Goal: Task Accomplishment & Management: Use online tool/utility

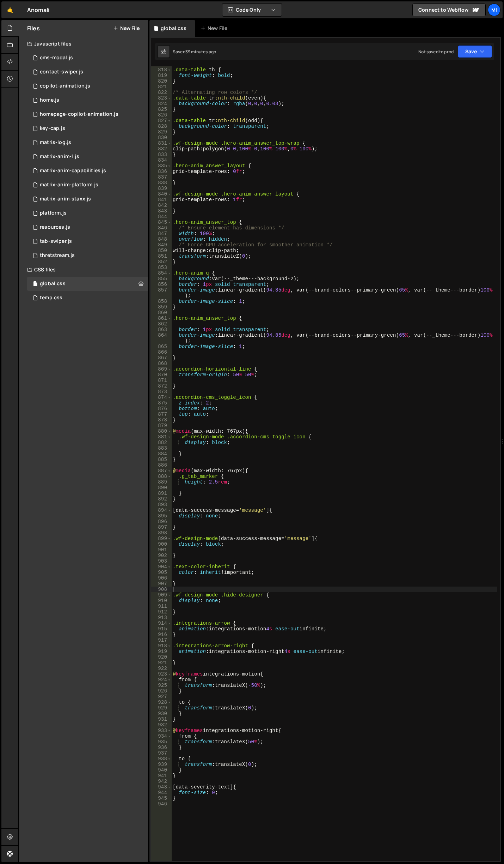
scroll to position [4757, 0]
click at [337, 311] on div ".data-table th { font-weight : bold ; } /* Alternating row colors */ .data-tabl…" at bounding box center [334, 463] width 326 height 805
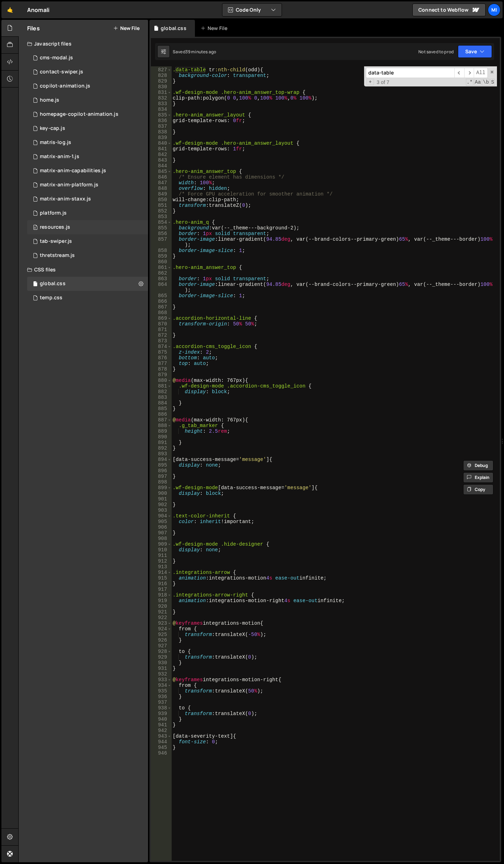
scroll to position [4829, 0]
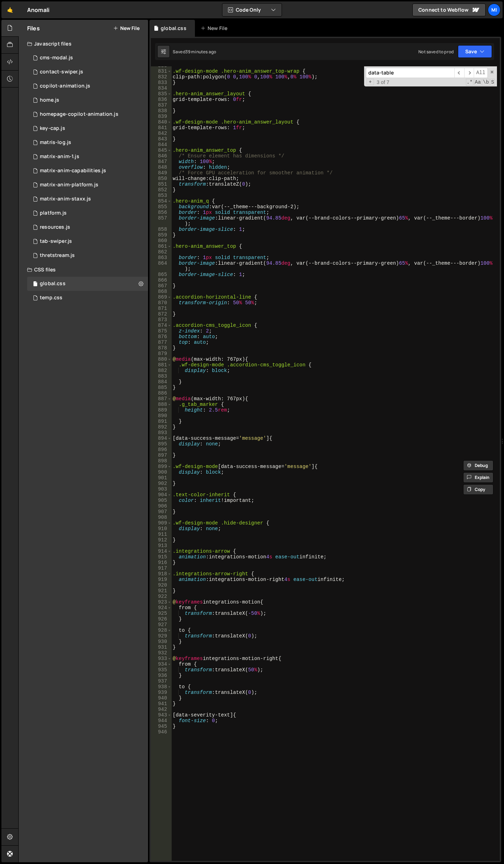
type input "data-table"
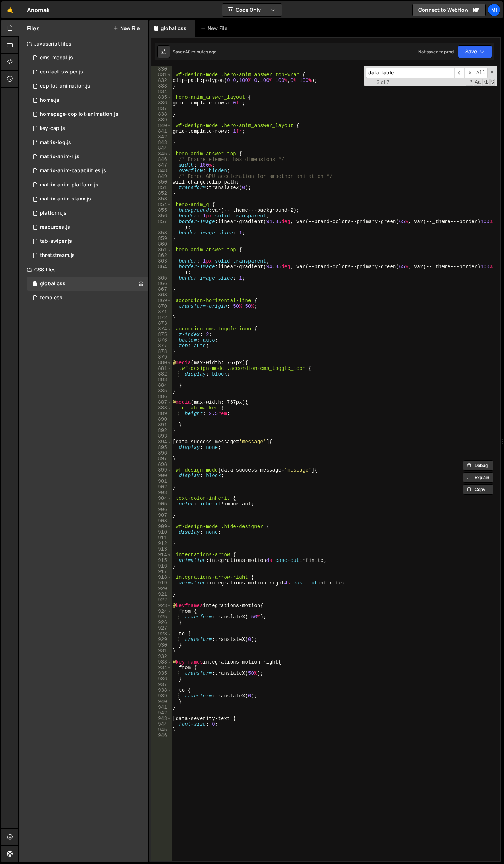
scroll to position [5098, 0]
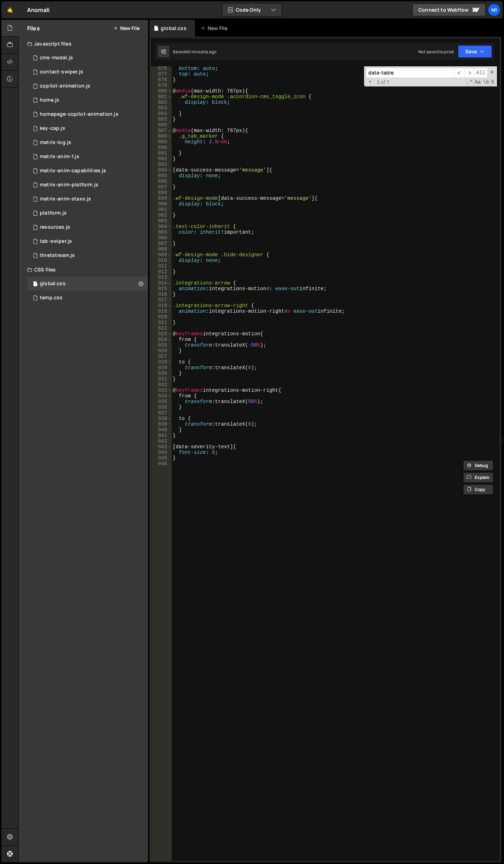
click at [204, 586] on div "bottom : auto ; top : auto ; } @ media (max-width: 767px) { .wf-design-mode .ac…" at bounding box center [334, 468] width 326 height 805
paste textarea "}"
type textarea "}"
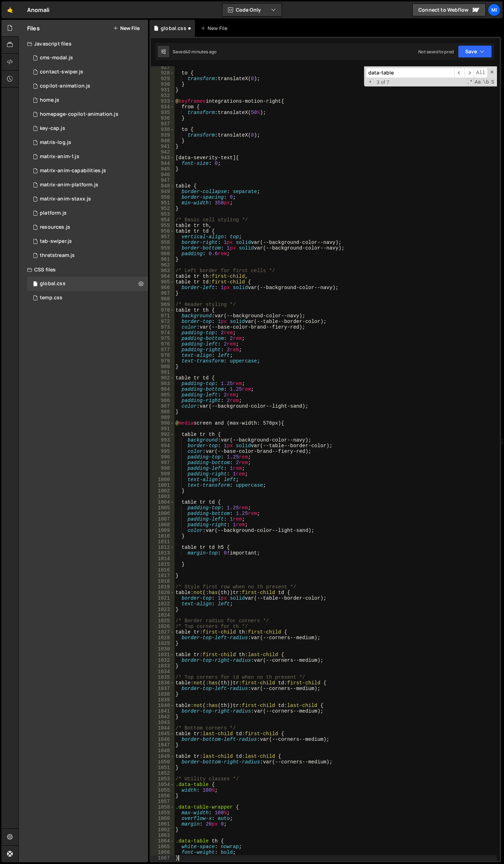
scroll to position [5386, 0]
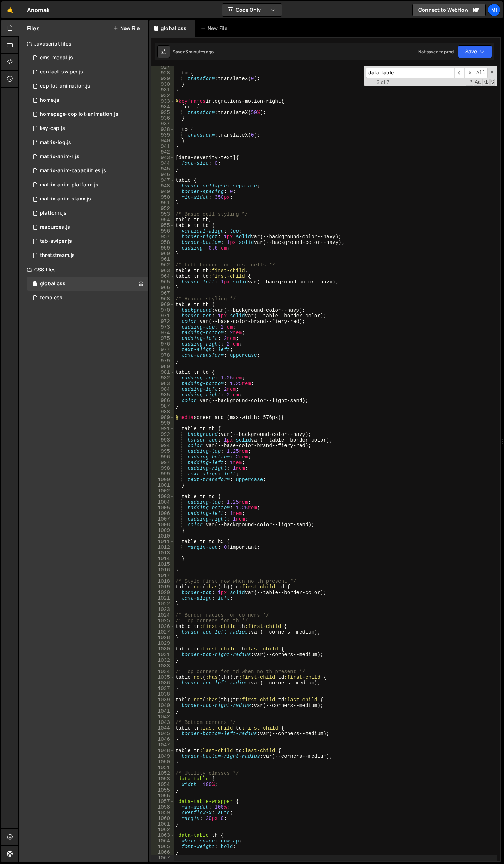
click at [239, 333] on div "to { transform : translateX( 0 ) ; } } @ keyframes integrations-motion-right { …" at bounding box center [335, 467] width 323 height 805
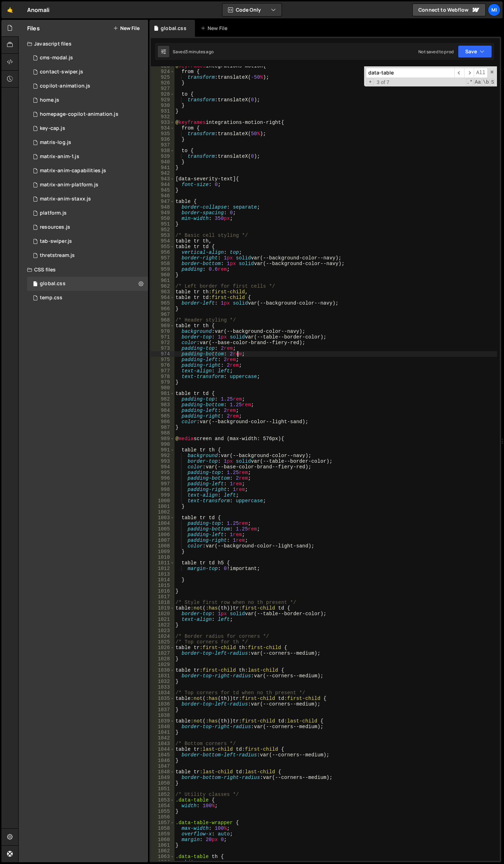
scroll to position [5344, 0]
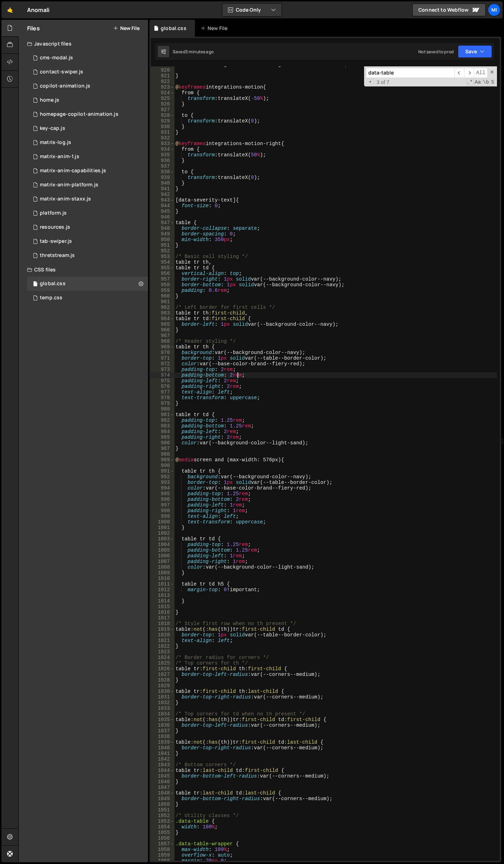
click at [258, 239] on div "animation : integrations-motion-right 4 s ease-out infinite ; } @ keyframes int…" at bounding box center [335, 464] width 323 height 805
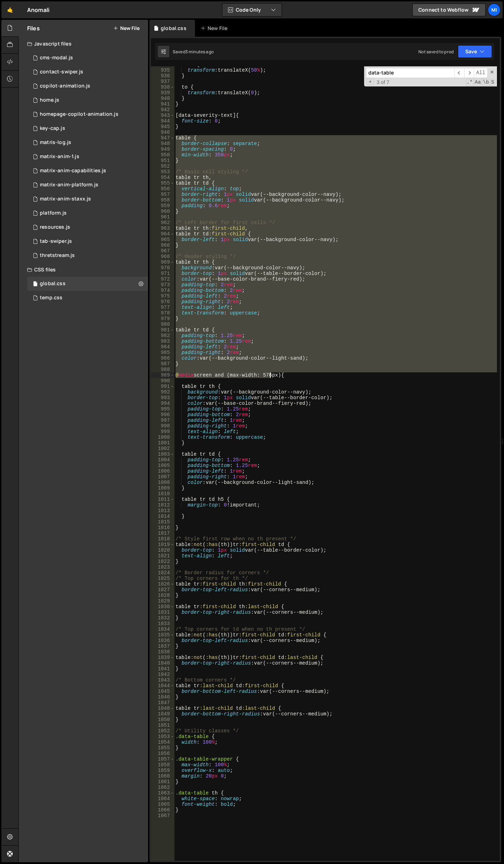
scroll to position [5450, 0]
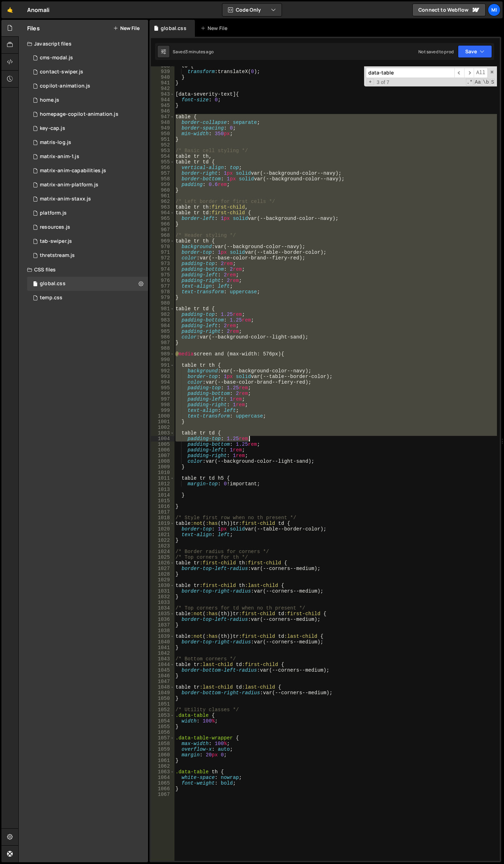
drag, startPoint x: 175, startPoint y: 262, endPoint x: 317, endPoint y: 479, distance: 259.4
click at [317, 479] on div "to { transform : translateX( 0 ) ; } } [ data-severity-text ] { font-size : 0 ;…" at bounding box center [335, 465] width 323 height 805
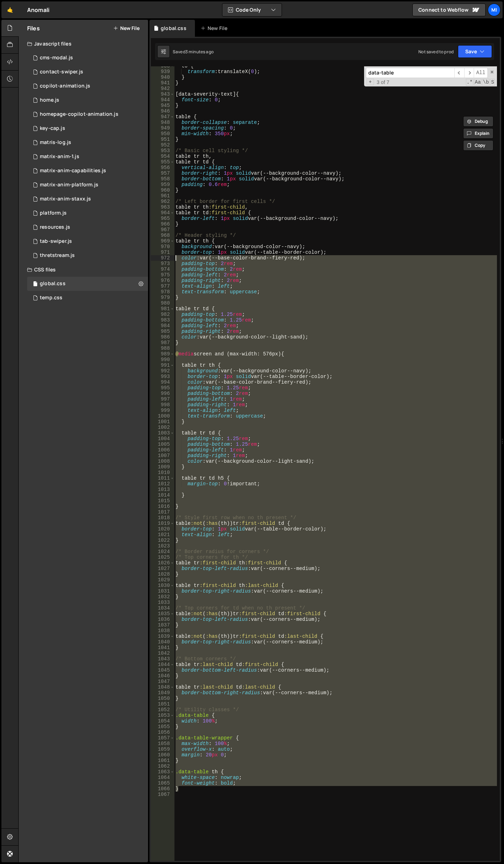
drag, startPoint x: 189, startPoint y: 789, endPoint x: 159, endPoint y: 256, distance: 534.2
click at [159, 256] on div "table tr td h5 { 938 939 940 941 942 943 944 945 946 947 948 949 950 951 952 95…" at bounding box center [325, 463] width 349 height 794
click at [223, 771] on div "to { transform : translateX( 0 ) ; } } [ data-severity-text ] { font-size : 0 ;…" at bounding box center [335, 463] width 323 height 794
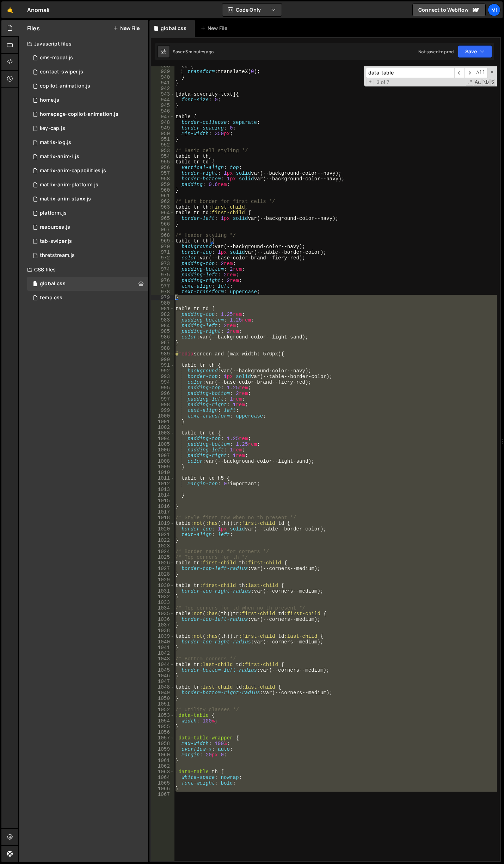
scroll to position [5386, 0]
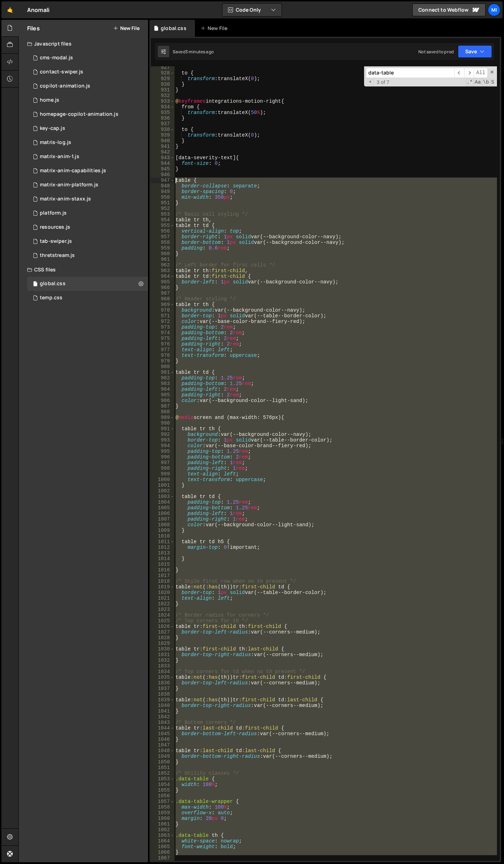
drag, startPoint x: 186, startPoint y: 792, endPoint x: 153, endPoint y: 177, distance: 615.7
click at [153, 177] on div ".data-table th { 927 928 929 930 931 932 933 934 935 936 937 938 939 940 941 94…" at bounding box center [325, 463] width 349 height 794
type textarea "table { border-collapse: separate;"
click at [192, 175] on div "to { transform : translateX( 0 ) ; } } @ keyframes integrations-motion-right { …" at bounding box center [335, 467] width 323 height 805
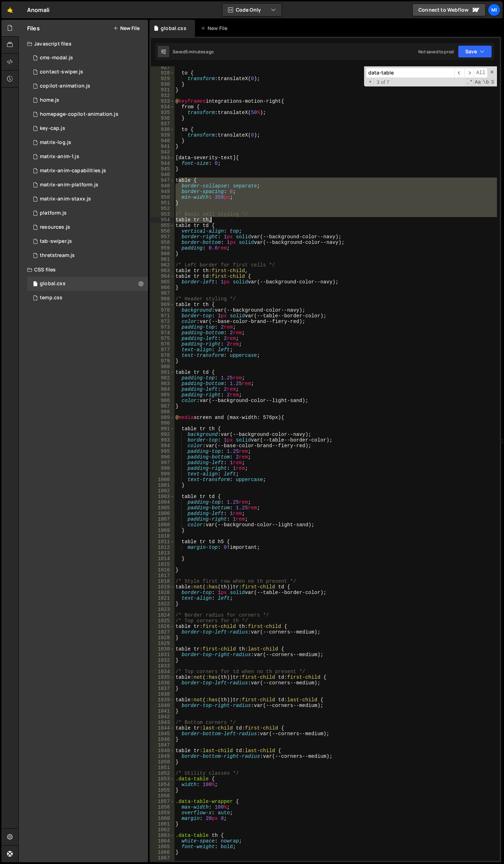
drag, startPoint x: 180, startPoint y: 177, endPoint x: 216, endPoint y: 219, distance: 54.8
click at [216, 219] on div "to { transform : translateX( 0 ) ; } } @ keyframes integrations-motion-right { …" at bounding box center [335, 467] width 323 height 805
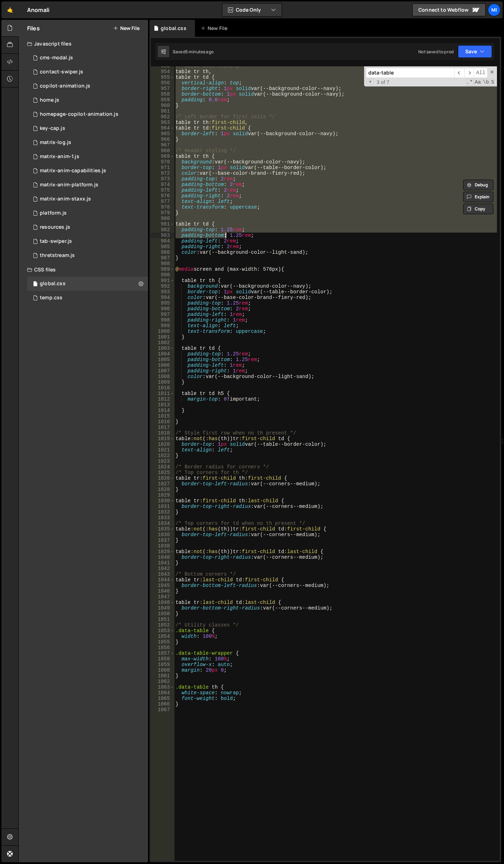
scroll to position [5780, 0]
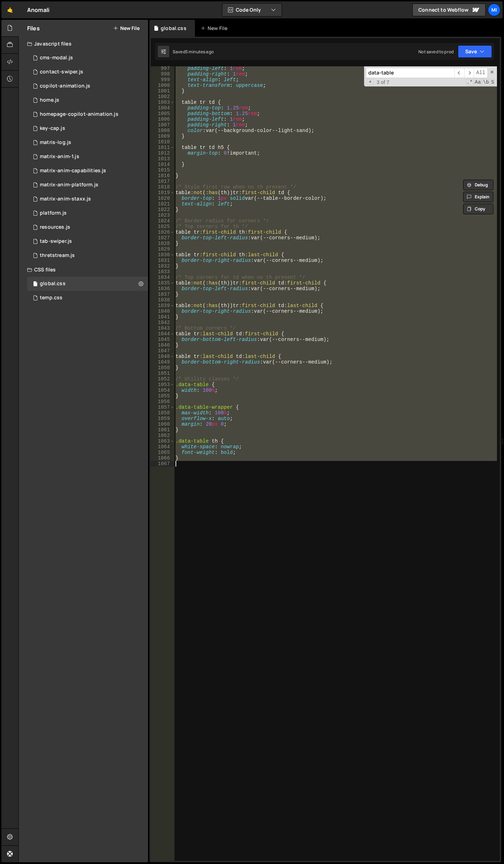
drag, startPoint x: 177, startPoint y: 155, endPoint x: 287, endPoint y: 476, distance: 338.9
click at [287, 476] on div "padding-left : 1 rem ; padding-right : 1 rem ; text-align : left ; text-transfo…" at bounding box center [335, 468] width 323 height 805
paste textarea
type textarea "}"
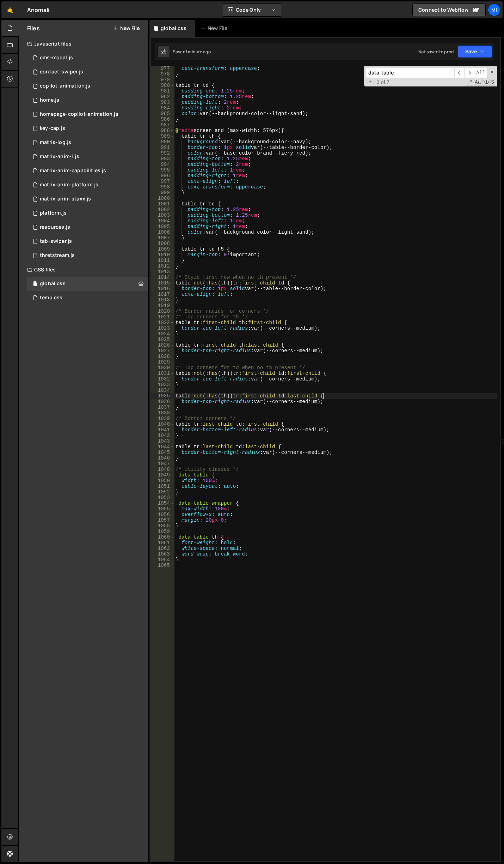
click at [347, 398] on div "text-transform : uppercase ; } table tr td { padding-top : 1.25 rem ; padding-b…" at bounding box center [335, 468] width 323 height 805
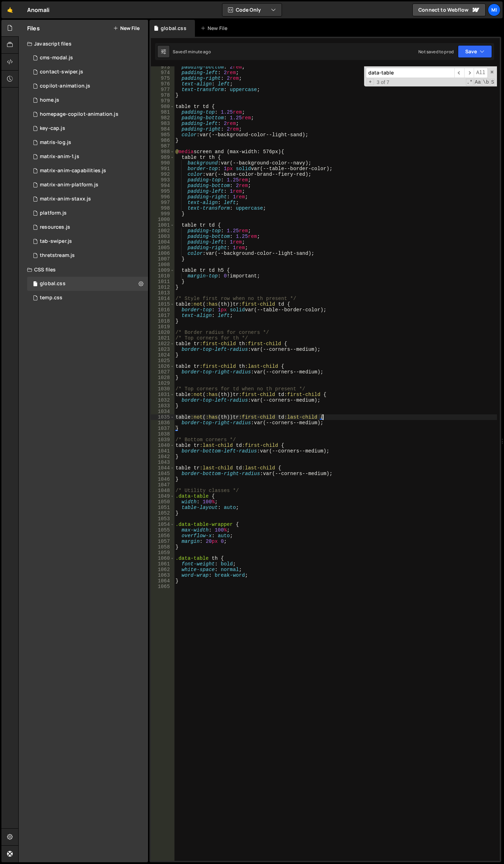
scroll to position [5604, 0]
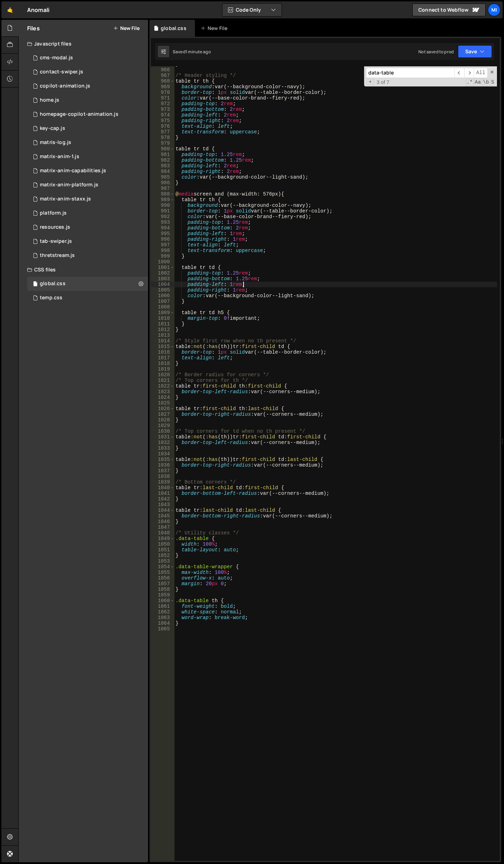
click at [278, 283] on div "} /* Header styling */ table tr th { background : var(--background-color--navy)…" at bounding box center [335, 463] width 323 height 805
type textarea "padding-left: 1rem;"
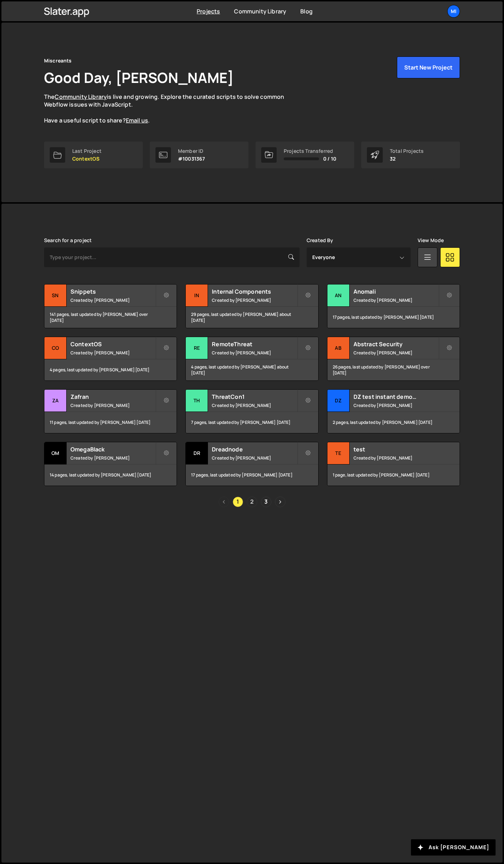
click at [251, 498] on link "2" at bounding box center [252, 501] width 11 height 11
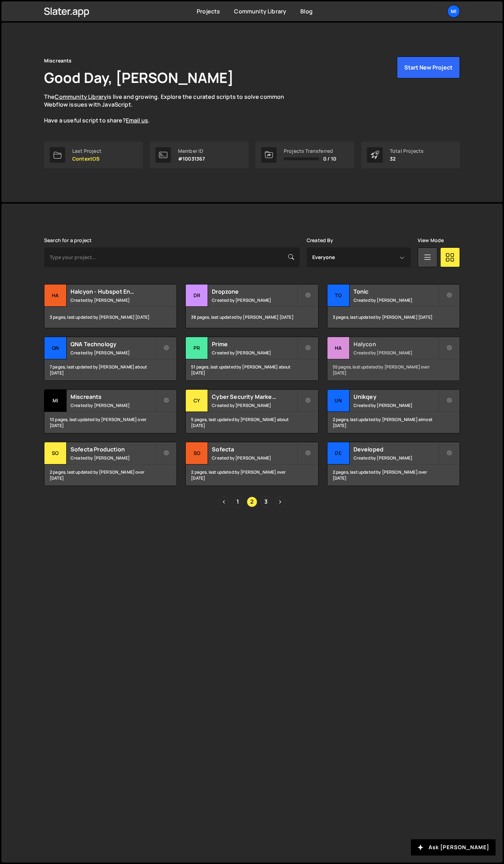
click at [409, 343] on h2 "Halycon" at bounding box center [396, 344] width 85 height 8
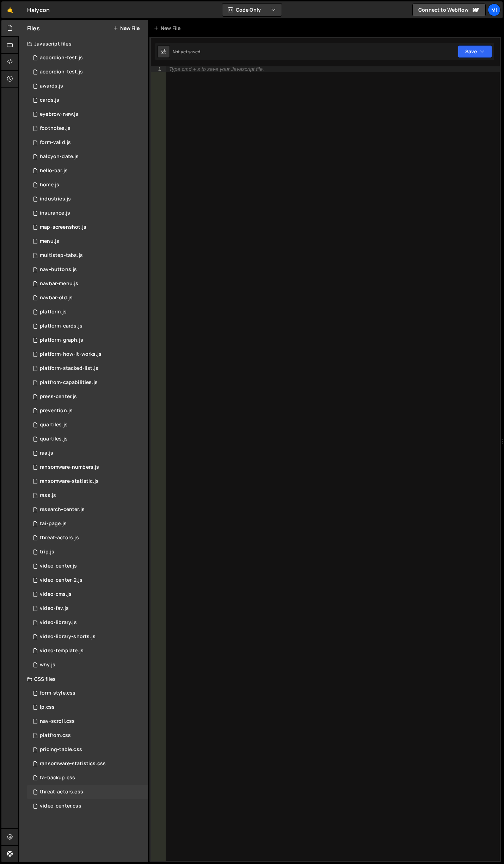
click at [77, 793] on div "threat-actors.css" at bounding box center [61, 791] width 43 height 6
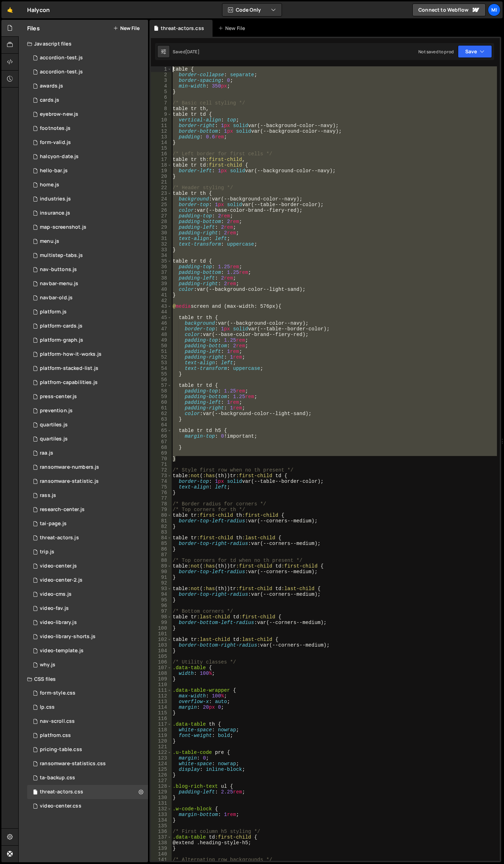
drag, startPoint x: 180, startPoint y: 458, endPoint x: 145, endPoint y: 38, distance: 420.9
click at [145, 38] on div "Files New File Javascript files 0 accordion-test.js 0 0 accordion-test.js 0 1 a…" at bounding box center [261, 441] width 486 height 842
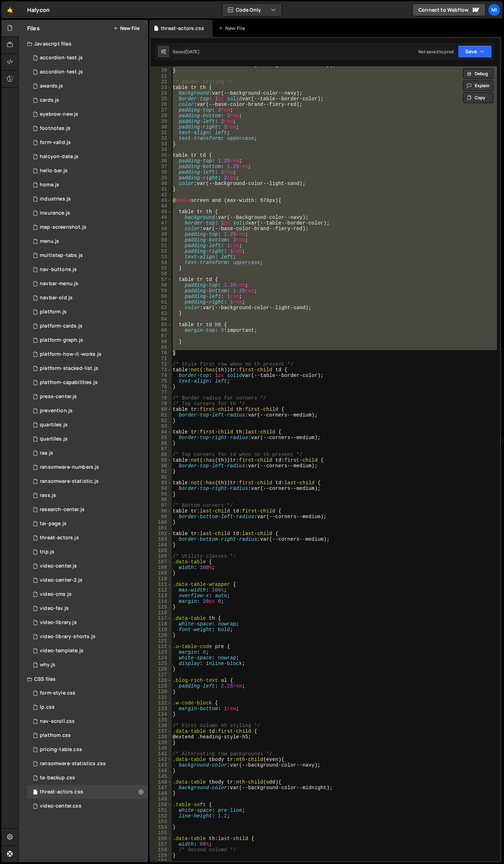
scroll to position [127, 0]
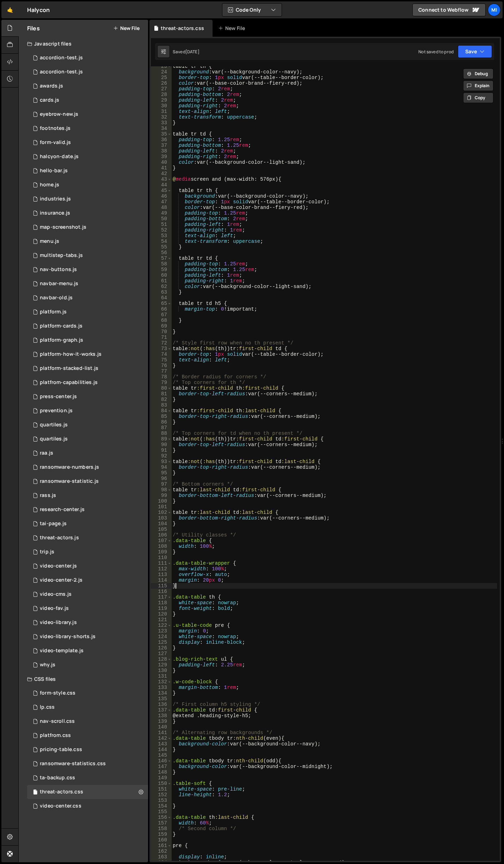
click at [179, 587] on div "table tr th { background : var(--background-color--navy) ; border-top : 1 px so…" at bounding box center [334, 465] width 326 height 805
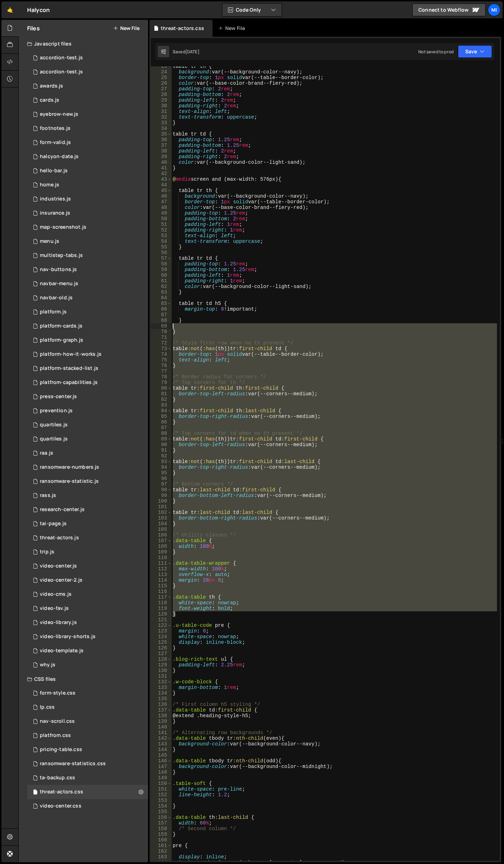
scroll to position [0, 0]
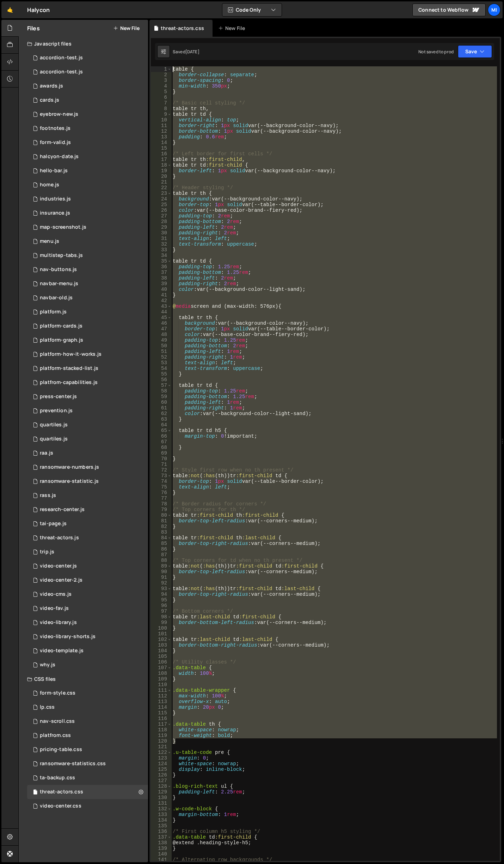
drag, startPoint x: 182, startPoint y: 616, endPoint x: 89, endPoint y: 2, distance: 620.8
click at [71, 0] on div "Hold on a sec... Are you certain you wish to leave this page? Any changes you'v…" at bounding box center [252, 432] width 504 height 864
type textarea "table { border-collapse: separate;"
